Goal: Use online tool/utility: Use online tool/utility

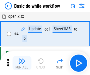
click at [22, 63] on img "button" at bounding box center [21, 60] width 7 height 7
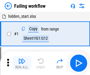
click at [22, 63] on img "button" at bounding box center [21, 60] width 7 height 7
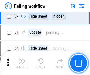
scroll to position [125, 0]
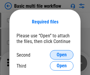
click at [62, 55] on span "Open" at bounding box center [62, 54] width 10 height 5
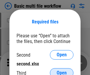
click at [62, 70] on span "Open" at bounding box center [62, 72] width 10 height 5
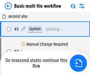
scroll to position [131, 0]
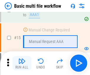
click at [22, 63] on img "button" at bounding box center [21, 60] width 7 height 7
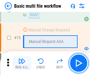
scroll to position [393, 0]
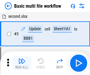
click at [22, 63] on img "button" at bounding box center [21, 60] width 7 height 7
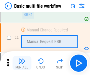
click at [22, 63] on img "button" at bounding box center [21, 60] width 7 height 7
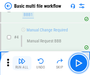
click at [22, 63] on img "button" at bounding box center [21, 60] width 7 height 7
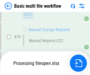
scroll to position [277, 0]
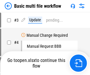
scroll to position [24, 0]
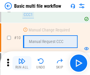
click at [22, 63] on img "button" at bounding box center [21, 60] width 7 height 7
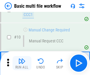
click at [22, 63] on img "button" at bounding box center [21, 60] width 7 height 7
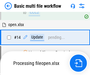
scroll to position [309, 0]
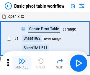
click at [22, 63] on img "button" at bounding box center [21, 60] width 7 height 7
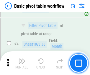
scroll to position [142, 0]
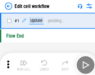
click at [22, 63] on img "button" at bounding box center [23, 60] width 7 height 7
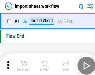
click at [22, 63] on img "button" at bounding box center [23, 60] width 7 height 7
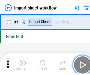
scroll to position [2, 0]
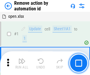
scroll to position [22, 0]
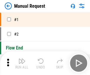
click at [22, 63] on img "button" at bounding box center [21, 60] width 7 height 7
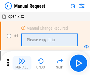
click at [22, 63] on img "button" at bounding box center [21, 60] width 7 height 7
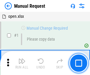
scroll to position [20, 0]
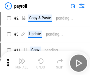
click at [22, 63] on img "button" at bounding box center [21, 60] width 7 height 7
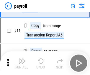
scroll to position [43, 0]
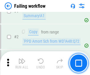
scroll to position [95, 0]
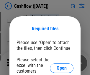
scroll to position [64, 0]
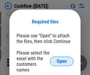
click at [62, 59] on span "Open" at bounding box center [62, 61] width 10 height 5
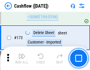
scroll to position [626, 0]
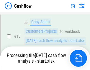
scroll to position [119, 0]
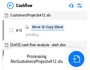
scroll to position [7, 0]
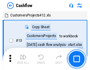
scroll to position [7, 0]
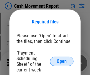
click at [62, 61] on span "Open" at bounding box center [62, 61] width 10 height 5
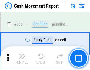
scroll to position [2708, 0]
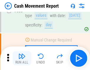
click at [22, 59] on img "button" at bounding box center [21, 56] width 7 height 7
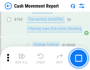
scroll to position [3284, 0]
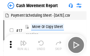
scroll to position [11, 0]
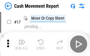
click at [22, 44] on img "button" at bounding box center [21, 41] width 7 height 7
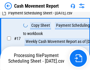
scroll to position [123, 0]
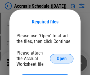
click at [62, 58] on span "Open" at bounding box center [62, 58] width 10 height 5
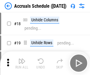
click at [22, 63] on img "button" at bounding box center [21, 60] width 7 height 7
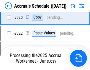
scroll to position [1099, 0]
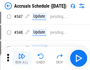
click at [22, 59] on img "button" at bounding box center [21, 56] width 7 height 7
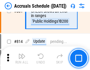
scroll to position [2608, 0]
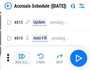
click at [22, 59] on img "button" at bounding box center [21, 56] width 7 height 7
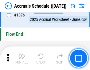
scroll to position [3539, 0]
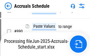
scroll to position [2860, 0]
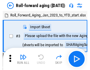
scroll to position [1, 0]
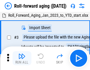
click at [22, 59] on img "button" at bounding box center [21, 56] width 7 height 7
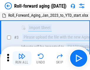
click at [22, 59] on img "button" at bounding box center [21, 56] width 7 height 7
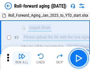
scroll to position [38, 0]
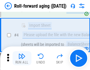
click at [22, 59] on img "button" at bounding box center [21, 56] width 7 height 7
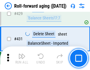
scroll to position [2049, 0]
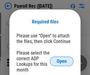
click at [62, 61] on span "Open" at bounding box center [62, 61] width 10 height 5
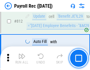
scroll to position [3754, 0]
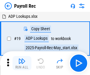
click at [22, 63] on img "button" at bounding box center [21, 60] width 7 height 7
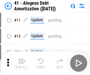
click at [22, 63] on img "button" at bounding box center [21, 60] width 7 height 7
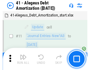
scroll to position [73, 0]
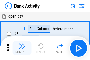
click at [22, 48] on img "button" at bounding box center [21, 46] width 7 height 7
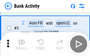
scroll to position [31, 0]
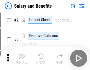
click at [22, 59] on img "button" at bounding box center [21, 56] width 7 height 7
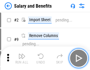
scroll to position [8, 0]
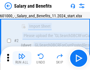
click at [22, 59] on img "button" at bounding box center [21, 56] width 7 height 7
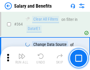
scroll to position [2783, 0]
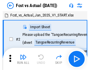
scroll to position [8, 0]
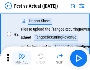
click at [22, 59] on img "button" at bounding box center [21, 56] width 7 height 7
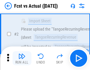
click at [22, 59] on img "button" at bounding box center [21, 56] width 7 height 7
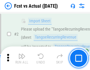
scroll to position [55, 0]
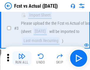
click at [22, 59] on img "button" at bounding box center [21, 56] width 7 height 7
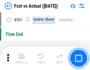
scroll to position [2829, 0]
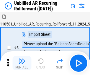
click at [22, 59] on img "button" at bounding box center [21, 60] width 7 height 7
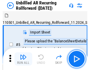
scroll to position [13, 0]
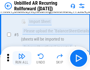
click at [22, 59] on img "button" at bounding box center [21, 56] width 7 height 7
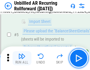
scroll to position [56, 0]
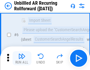
click at [22, 59] on img "button" at bounding box center [21, 56] width 7 height 7
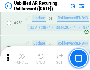
scroll to position [2007, 0]
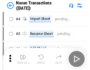
scroll to position [9, 0]
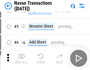
click at [22, 59] on img "button" at bounding box center [21, 56] width 7 height 7
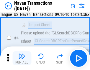
click at [22, 59] on img "button" at bounding box center [21, 56] width 7 height 7
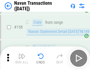
scroll to position [1916, 0]
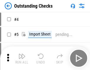
click at [22, 59] on img "button" at bounding box center [21, 56] width 7 height 7
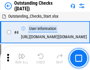
scroll to position [25, 0]
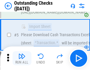
click at [22, 59] on img "button" at bounding box center [21, 56] width 7 height 7
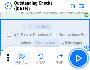
scroll to position [62, 0]
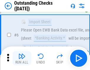
click at [22, 59] on img "button" at bounding box center [21, 56] width 7 height 7
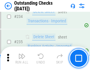
scroll to position [1794, 0]
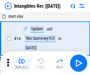
click at [22, 63] on img "button" at bounding box center [21, 60] width 7 height 7
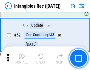
scroll to position [230, 0]
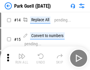
click at [22, 59] on img "button" at bounding box center [21, 56] width 7 height 7
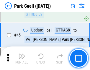
scroll to position [739, 0]
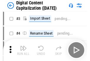
scroll to position [17, 0]
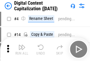
click at [22, 50] on img "button" at bounding box center [21, 47] width 7 height 7
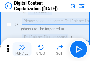
click at [22, 50] on img "button" at bounding box center [21, 47] width 7 height 7
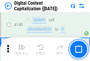
scroll to position [627, 0]
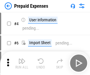
click at [22, 59] on img "button" at bounding box center [21, 60] width 7 height 7
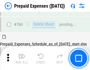
scroll to position [1638, 0]
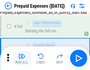
click at [22, 59] on img "button" at bounding box center [21, 56] width 7 height 7
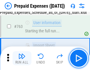
scroll to position [1673, 0]
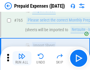
click at [22, 59] on img "button" at bounding box center [21, 56] width 7 height 7
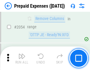
scroll to position [6177, 0]
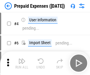
click at [22, 63] on img "button" at bounding box center [21, 60] width 7 height 7
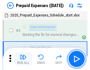
scroll to position [26, 0]
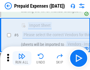
click at [22, 59] on img "button" at bounding box center [21, 56] width 7 height 7
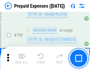
scroll to position [2106, 0]
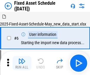
click at [22, 63] on img "button" at bounding box center [21, 60] width 7 height 7
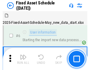
scroll to position [32, 0]
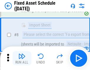
click at [22, 59] on img "button" at bounding box center [21, 56] width 7 height 7
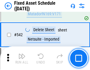
scroll to position [2107, 0]
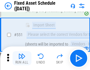
click at [22, 59] on img "button" at bounding box center [21, 56] width 7 height 7
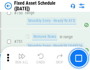
scroll to position [2881, 0]
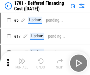
click at [22, 63] on img "button" at bounding box center [21, 60] width 7 height 7
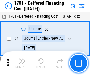
scroll to position [71, 0]
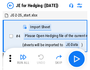
scroll to position [1, 0]
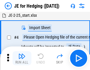
click at [22, 59] on img "button" at bounding box center [21, 56] width 7 height 7
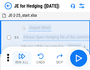
click at [22, 59] on img "button" at bounding box center [21, 56] width 7 height 7
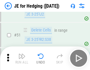
scroll to position [383, 0]
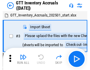
scroll to position [1, 0]
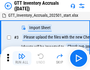
click at [22, 59] on img "button" at bounding box center [21, 56] width 7 height 7
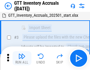
click at [22, 59] on img "button" at bounding box center [21, 56] width 7 height 7
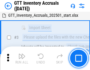
scroll to position [38, 0]
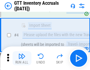
click at [22, 59] on img "button" at bounding box center [21, 56] width 7 height 7
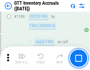
scroll to position [4826, 0]
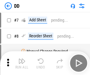
click at [22, 63] on img "button" at bounding box center [21, 60] width 7 height 7
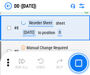
scroll to position [57, 0]
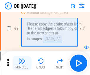
click at [22, 63] on img "button" at bounding box center [21, 60] width 7 height 7
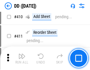
scroll to position [2644, 0]
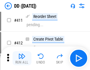
click at [22, 59] on img "button" at bounding box center [21, 56] width 7 height 7
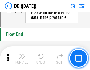
scroll to position [2828, 0]
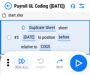
click at [22, 63] on img "button" at bounding box center [21, 60] width 7 height 7
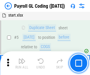
scroll to position [71, 0]
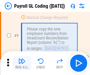
click at [22, 63] on img "button" at bounding box center [21, 60] width 7 height 7
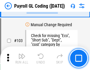
scroll to position [1386, 0]
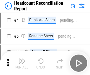
click at [22, 63] on img "button" at bounding box center [21, 60] width 7 height 7
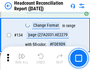
scroll to position [710, 0]
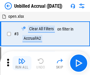
click at [22, 63] on img "button" at bounding box center [21, 60] width 7 height 7
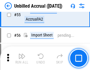
scroll to position [617, 0]
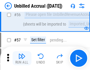
click at [22, 59] on img "button" at bounding box center [21, 56] width 7 height 7
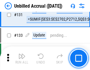
scroll to position [1760, 0]
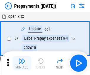
click at [22, 63] on img "button" at bounding box center [21, 60] width 7 height 7
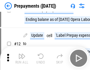
scroll to position [37, 0]
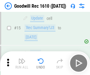
scroll to position [101, 0]
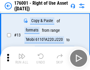
scroll to position [38, 0]
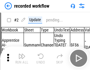
click at [22, 59] on img "button" at bounding box center [21, 56] width 7 height 7
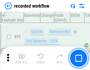
scroll to position [1847, 0]
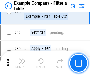
scroll to position [541, 0]
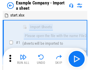
scroll to position [9, 0]
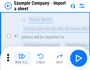
click at [22, 59] on img "button" at bounding box center [21, 56] width 7 height 7
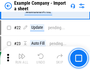
scroll to position [131, 0]
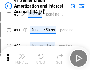
click at [22, 59] on img "button" at bounding box center [21, 56] width 7 height 7
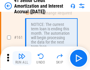
click at [22, 59] on img "button" at bounding box center [21, 56] width 7 height 7
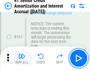
scroll to position [632, 0]
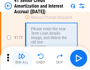
click at [22, 59] on img "button" at bounding box center [21, 56] width 7 height 7
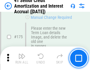
scroll to position [692, 0]
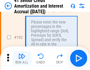
click at [22, 59] on img "button" at bounding box center [21, 56] width 7 height 7
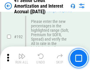
scroll to position [754, 0]
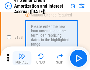
click at [22, 59] on img "button" at bounding box center [21, 56] width 7 height 7
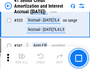
scroll to position [1510, 0]
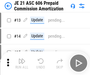
click at [22, 59] on img "button" at bounding box center [21, 60] width 7 height 7
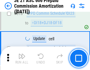
scroll to position [1103, 0]
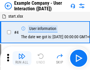
click at [22, 59] on img "button" at bounding box center [21, 56] width 7 height 7
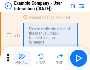
click at [22, 59] on img "button" at bounding box center [21, 56] width 7 height 7
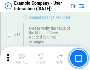
scroll to position [128, 0]
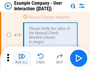
click at [22, 59] on img "button" at bounding box center [21, 56] width 7 height 7
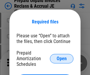
click at [62, 58] on span "Open" at bounding box center [62, 58] width 10 height 5
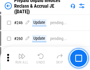
scroll to position [798, 0]
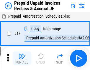
click at [22, 59] on img "button" at bounding box center [21, 56] width 7 height 7
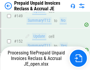
scroll to position [768, 0]
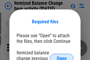
click at [62, 56] on span "Open" at bounding box center [62, 58] width 10 height 5
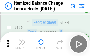
scroll to position [1137, 0]
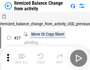
scroll to position [9, 0]
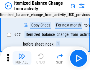
click at [22, 59] on img "button" at bounding box center [21, 56] width 7 height 7
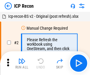
scroll to position [3, 0]
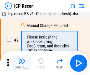
click at [22, 63] on img "button" at bounding box center [21, 60] width 7 height 7
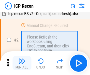
click at [22, 63] on img "button" at bounding box center [21, 60] width 7 height 7
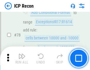
scroll to position [579, 0]
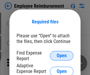
click at [62, 56] on span "Open" at bounding box center [62, 55] width 10 height 5
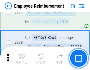
scroll to position [1606, 0]
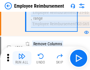
click at [22, 59] on img "button" at bounding box center [21, 56] width 7 height 7
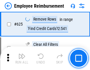
scroll to position [3538, 0]
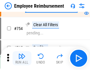
click at [22, 59] on img "button" at bounding box center [21, 56] width 7 height 7
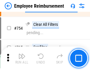
click at [22, 59] on img "button" at bounding box center [21, 56] width 7 height 7
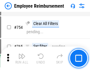
scroll to position [4146, 0]
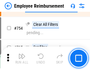
click at [22, 59] on img "button" at bounding box center [21, 56] width 7 height 7
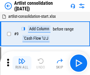
click at [22, 63] on img "button" at bounding box center [21, 60] width 7 height 7
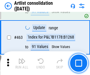
scroll to position [2588, 0]
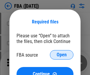
click at [62, 55] on span "Open" at bounding box center [62, 54] width 10 height 5
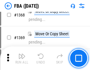
scroll to position [6346, 0]
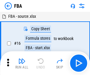
scroll to position [6, 0]
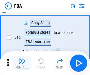
click at [22, 63] on img "button" at bounding box center [21, 60] width 7 height 7
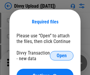
click at [62, 56] on span "Open" at bounding box center [62, 55] width 10 height 5
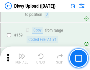
scroll to position [612, 0]
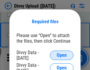
click at [62, 56] on span "Open" at bounding box center [62, 55] width 10 height 5
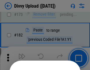
scroll to position [663, 0]
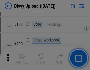
scroll to position [859, 0]
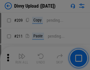
scroll to position [1004, 0]
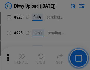
scroll to position [1179, 0]
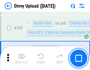
scroll to position [4042, 0]
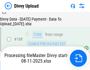
scroll to position [696, 0]
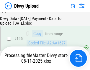
scroll to position [826, 0]
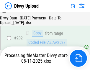
scroll to position [956, 0]
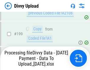
scroll to position [922, 0]
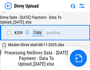
scroll to position [1086, 0]
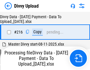
scroll to position [1217, 0]
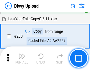
scroll to position [1466, 0]
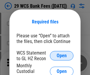
click at [62, 56] on span "Open" at bounding box center [62, 55] width 10 height 5
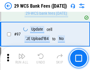
scroll to position [576, 0]
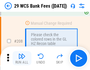
click at [22, 59] on img "button" at bounding box center [21, 56] width 7 height 7
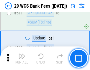
scroll to position [2973, 0]
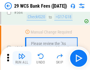
click at [22, 59] on img "button" at bounding box center [21, 56] width 7 height 7
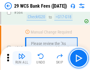
scroll to position [3196, 0]
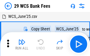
scroll to position [11, 0]
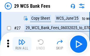
click at [22, 44] on img "button" at bounding box center [21, 41] width 7 height 7
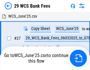
scroll to position [3, 0]
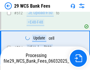
scroll to position [3155, 0]
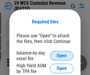
click at [62, 56] on span "Open" at bounding box center [62, 55] width 10 height 5
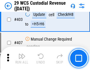
scroll to position [2737, 0]
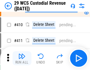
click at [22, 59] on img "button" at bounding box center [21, 56] width 7 height 7
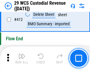
scroll to position [2822, 0]
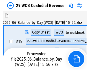
scroll to position [14, 0]
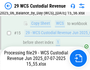
scroll to position [134, 0]
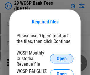
click at [62, 58] on span "Open" at bounding box center [62, 58] width 10 height 5
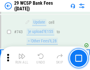
scroll to position [2978, 0]
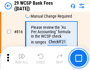
click at [22, 59] on img "button" at bounding box center [21, 56] width 7 height 7
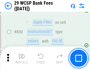
scroll to position [3749, 0]
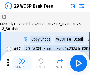
click at [22, 59] on img "button" at bounding box center [21, 60] width 7 height 7
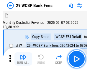
scroll to position [14, 0]
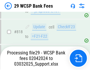
scroll to position [3634, 0]
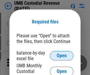
click at [62, 56] on span "Open" at bounding box center [62, 55] width 10 height 5
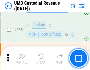
scroll to position [3093, 0]
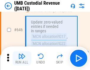
click at [22, 59] on img "button" at bounding box center [21, 56] width 7 height 7
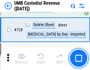
scroll to position [3645, 0]
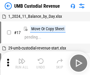
scroll to position [4, 0]
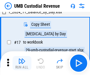
click at [22, 63] on img "button" at bounding box center [21, 60] width 7 height 7
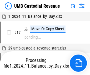
scroll to position [4, 0]
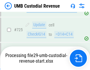
scroll to position [3606, 0]
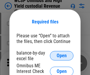
click at [62, 56] on span "Open" at bounding box center [62, 55] width 10 height 5
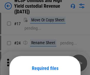
scroll to position [46, 0]
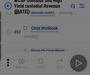
scroll to position [135, 0]
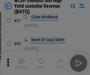
scroll to position [258, 0]
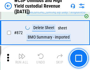
scroll to position [5001, 0]
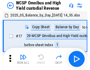
scroll to position [3, 0]
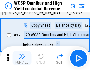
click at [22, 59] on img "button" at bounding box center [21, 56] width 7 height 7
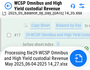
scroll to position [123, 0]
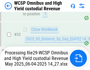
scroll to position [293, 0]
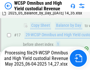
scroll to position [123, 0]
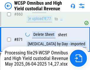
scroll to position [4988, 0]
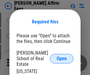
click at [62, 56] on span "Open" at bounding box center [62, 58] width 10 height 5
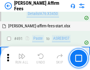
scroll to position [1607, 0]
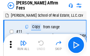
scroll to position [6, 0]
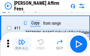
click at [22, 44] on img "button" at bounding box center [21, 41] width 7 height 7
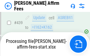
scroll to position [1550, 0]
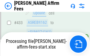
scroll to position [1550, 0]
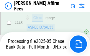
scroll to position [1550, 0]
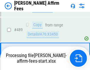
scroll to position [1542, 0]
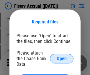
click at [62, 56] on span "Open" at bounding box center [62, 58] width 10 height 5
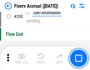
scroll to position [1872, 0]
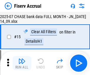
click at [22, 63] on img "button" at bounding box center [21, 60] width 7 height 7
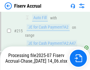
scroll to position [1793, 0]
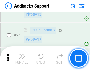
scroll to position [430, 0]
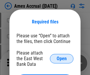
click at [62, 58] on span "Open" at bounding box center [62, 58] width 10 height 5
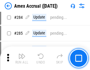
scroll to position [1618, 0]
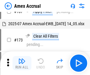
click at [22, 63] on img "button" at bounding box center [21, 60] width 7 height 7
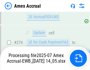
scroll to position [1761, 0]
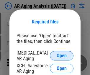
click at [62, 55] on span "Open" at bounding box center [62, 55] width 10 height 5
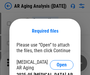
scroll to position [9, 0]
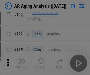
scroll to position [81, 0]
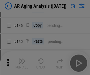
scroll to position [178, 0]
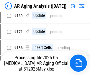
scroll to position [518, 0]
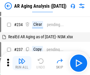
click at [22, 63] on img "button" at bounding box center [21, 60] width 7 height 7
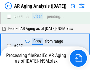
scroll to position [916, 0]
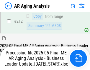
scroll to position [909, 0]
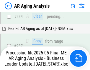
scroll to position [909, 0]
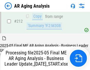
scroll to position [909, 0]
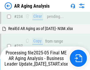
scroll to position [909, 0]
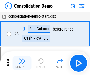
click at [22, 63] on img "button" at bounding box center [21, 60] width 7 height 7
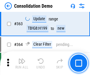
scroll to position [1981, 0]
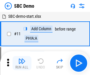
click at [22, 63] on img "button" at bounding box center [21, 60] width 7 height 7
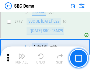
scroll to position [1555, 0]
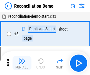
click at [22, 63] on img "button" at bounding box center [21, 60] width 7 height 7
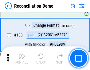
scroll to position [702, 0]
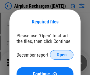
click at [62, 55] on span "Open" at bounding box center [62, 54] width 10 height 5
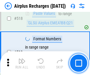
scroll to position [2543, 0]
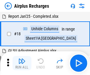
click at [22, 63] on img "button" at bounding box center [21, 60] width 7 height 7
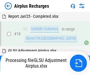
scroll to position [26, 0]
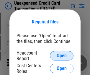
click at [62, 56] on span "Open" at bounding box center [62, 55] width 10 height 5
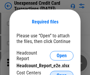
click at [62, 73] on span "Open" at bounding box center [62, 75] width 10 height 5
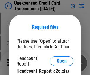
scroll to position [5, 0]
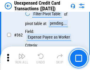
scroll to position [1520, 0]
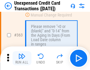
click at [22, 59] on img "button" at bounding box center [21, 56] width 7 height 7
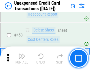
scroll to position [2015, 0]
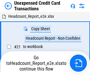
scroll to position [9, 0]
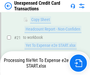
scroll to position [96, 0]
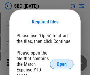
click at [62, 64] on span "Open" at bounding box center [62, 64] width 10 height 5
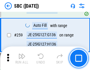
scroll to position [1155, 0]
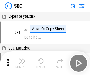
scroll to position [6, 0]
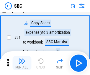
click at [22, 63] on img "button" at bounding box center [21, 60] width 7 height 7
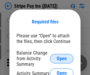
click at [62, 58] on span "Open" at bounding box center [62, 58] width 10 height 5
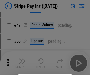
scroll to position [107, 0]
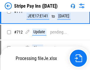
scroll to position [3029, 0]
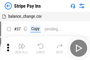
click at [22, 48] on img "button" at bounding box center [21, 46] width 7 height 7
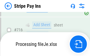
scroll to position [3051, 0]
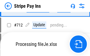
scroll to position [3016, 0]
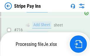
scroll to position [3051, 0]
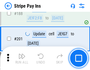
scroll to position [842, 0]
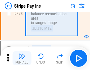
click at [22, 59] on img "button" at bounding box center [21, 56] width 7 height 7
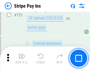
scroll to position [3043, 0]
